Goal: Obtain resource: Download file/media

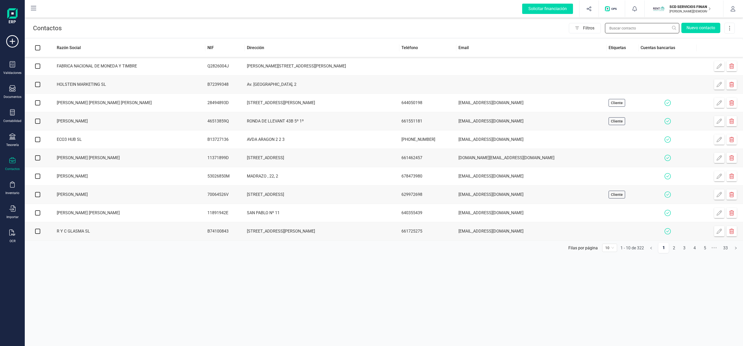
click at [623, 26] on input "text" at bounding box center [642, 28] width 74 height 10
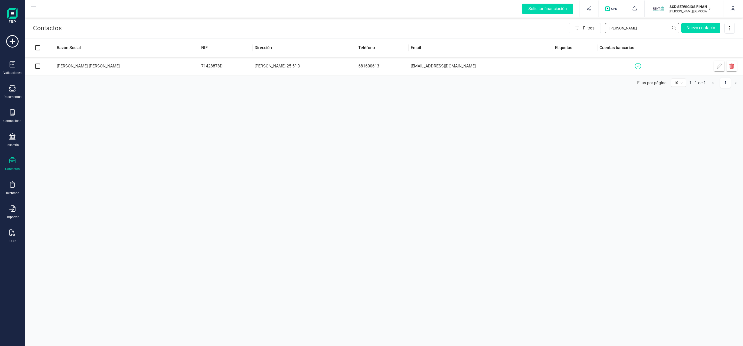
type input "[PERSON_NAME]"
click at [357, 67] on td "[PERSON_NAME] 25 5º D" at bounding box center [305, 66] width 104 height 18
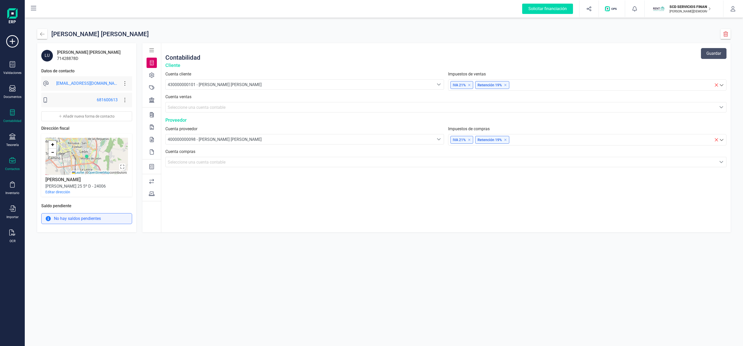
click at [10, 115] on icon at bounding box center [12, 112] width 6 height 6
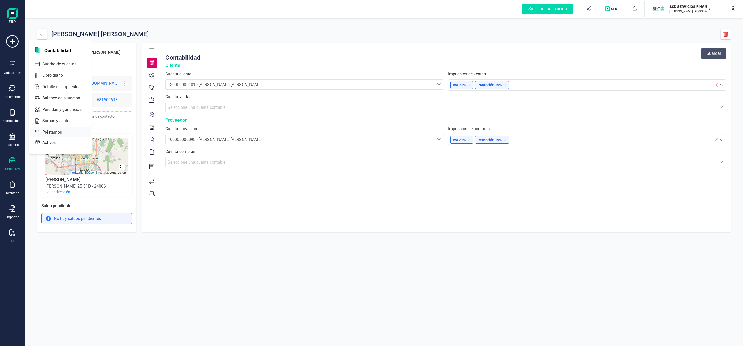
click at [54, 131] on span "Préstamos" at bounding box center [55, 132] width 31 height 6
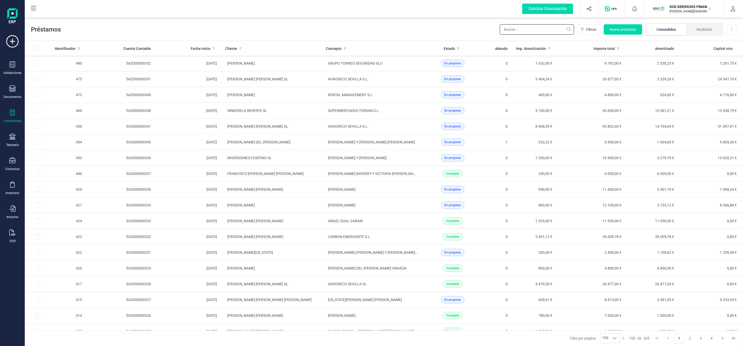
click at [544, 29] on input "text" at bounding box center [537, 29] width 74 height 10
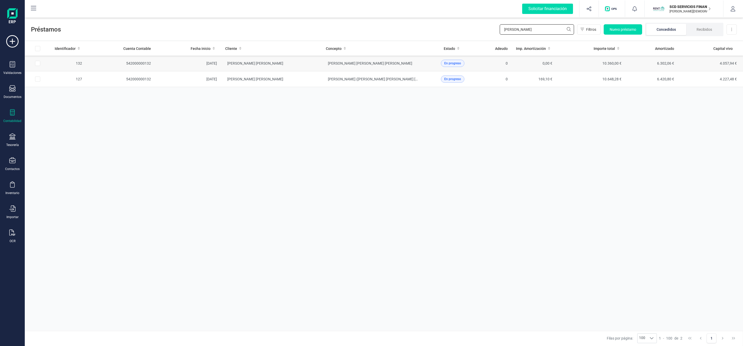
type input "[PERSON_NAME]"
click at [314, 65] on td "[PERSON_NAME] [PERSON_NAME]" at bounding box center [271, 63] width 101 height 16
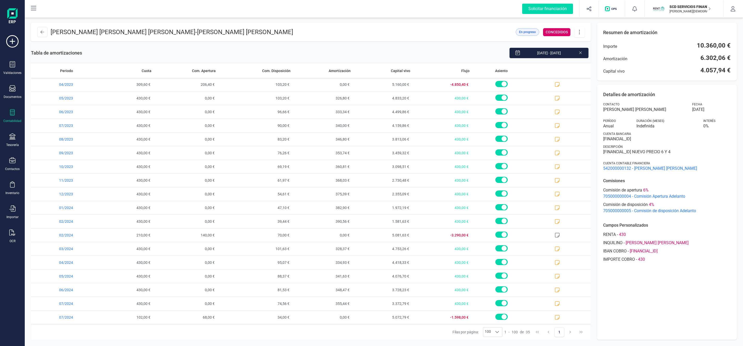
click at [580, 34] on icon at bounding box center [580, 32] width 10 height 6
click at [592, 69] on span "Descargar en PDF" at bounding box center [608, 68] width 47 height 4
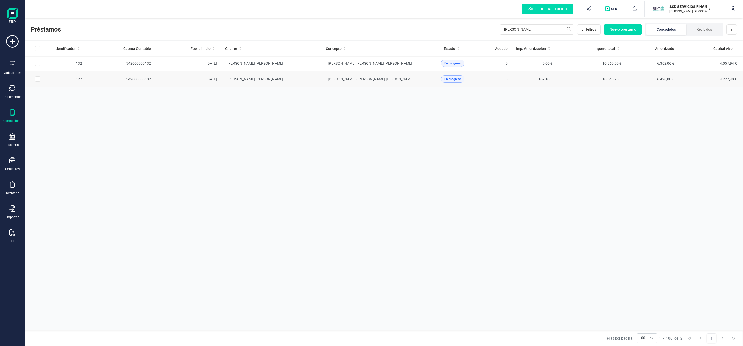
click at [303, 84] on td "[PERSON_NAME] [PERSON_NAME]" at bounding box center [271, 79] width 101 height 16
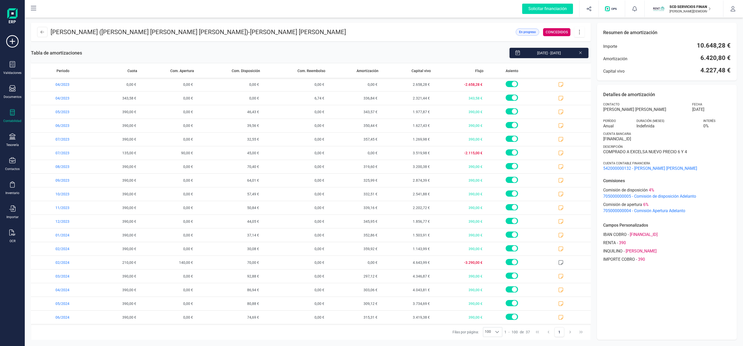
click at [579, 33] on icon at bounding box center [580, 32] width 10 height 6
click at [595, 66] on span "Descargar en PDF" at bounding box center [608, 68] width 47 height 4
